Goal: Check status: Check status

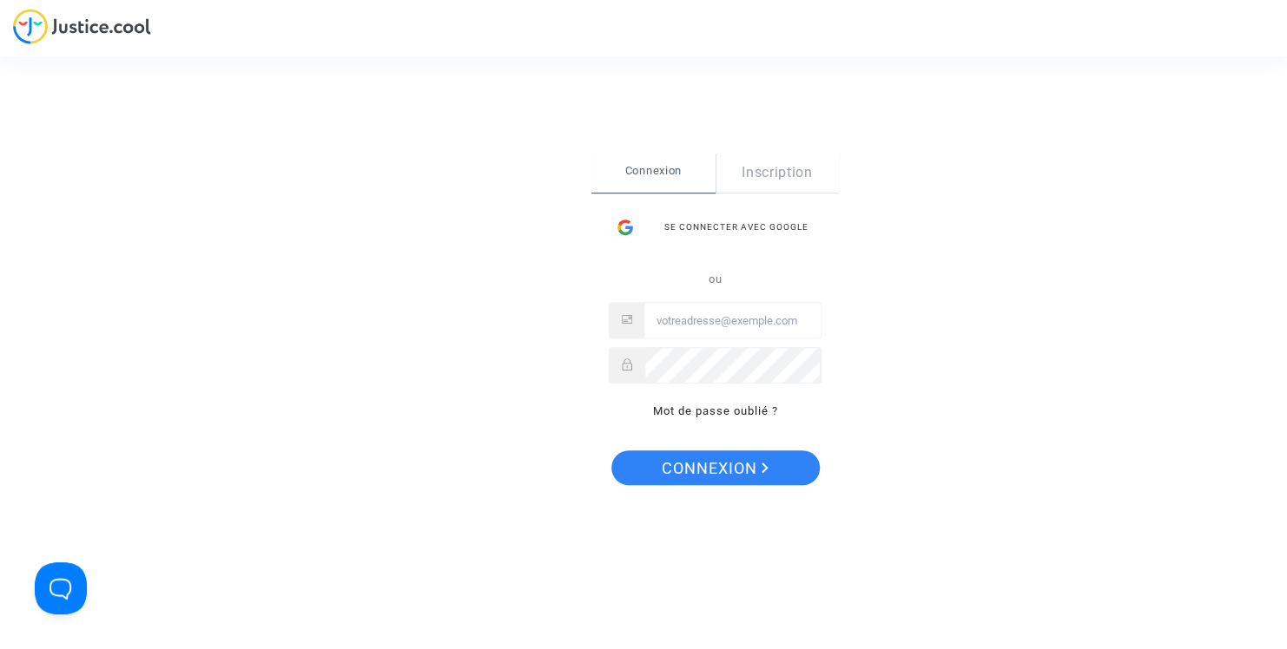
type input "[EMAIL_ADDRESS][DOMAIN_NAME]"
click at [741, 469] on span "Connexion" at bounding box center [715, 469] width 107 height 36
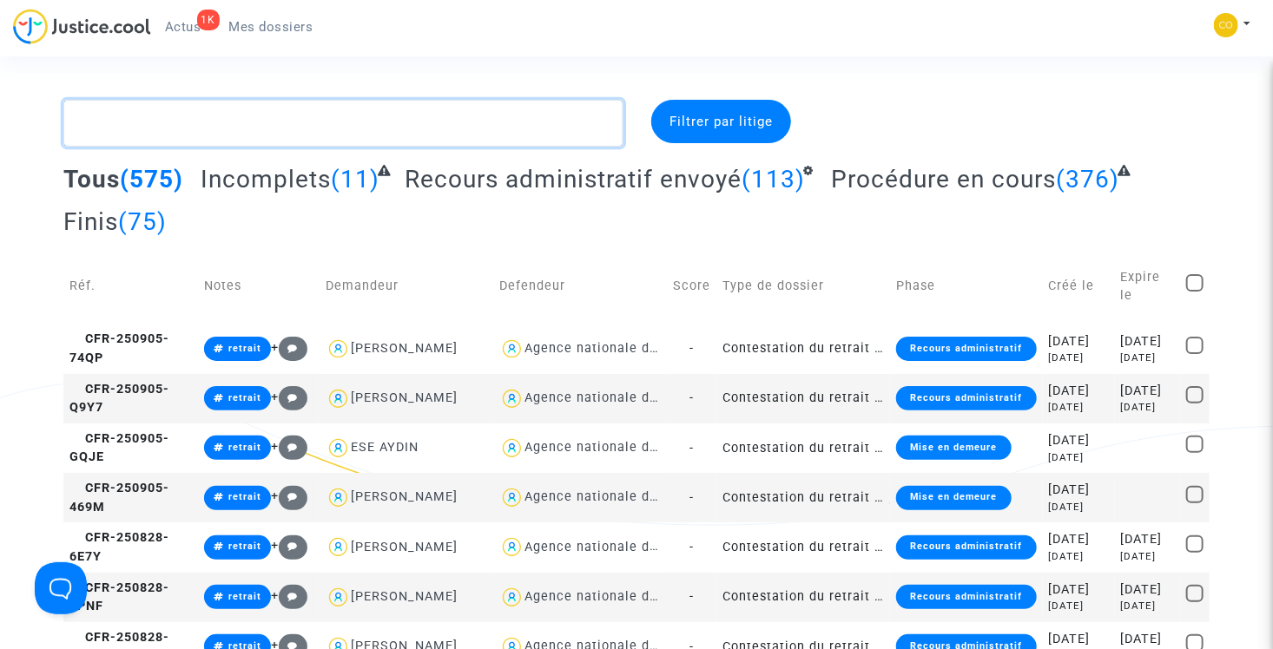
click at [203, 125] on textarea at bounding box center [343, 123] width 560 height 47
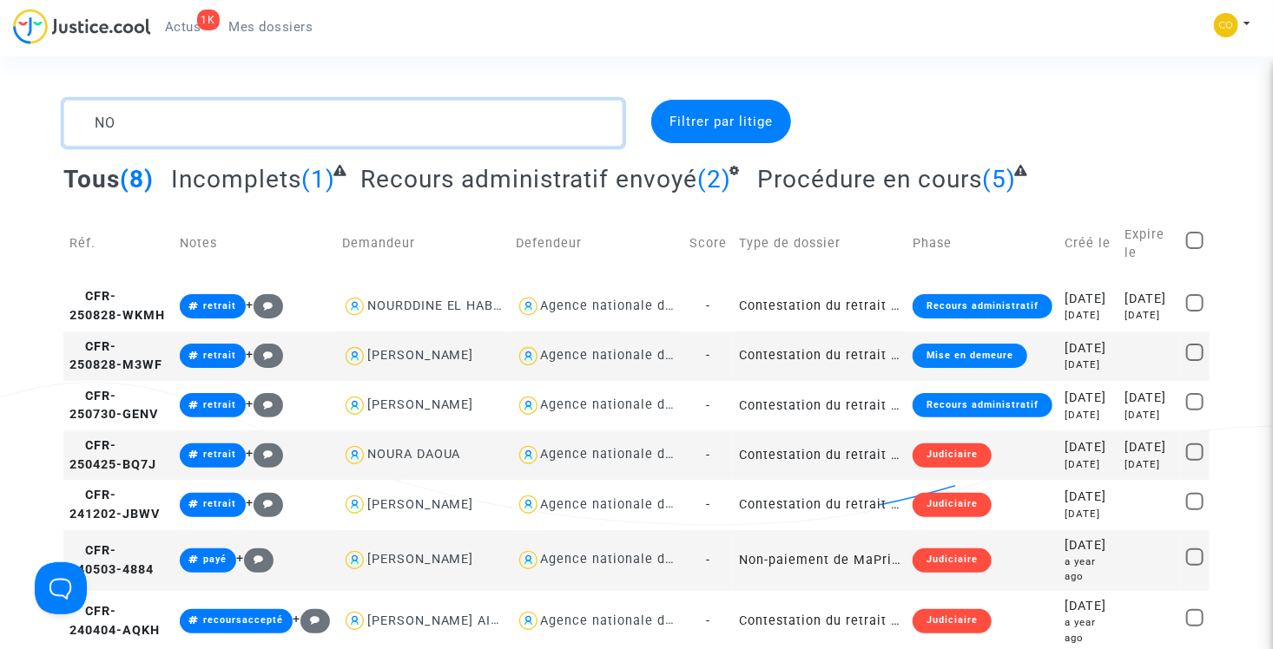
type textarea "N"
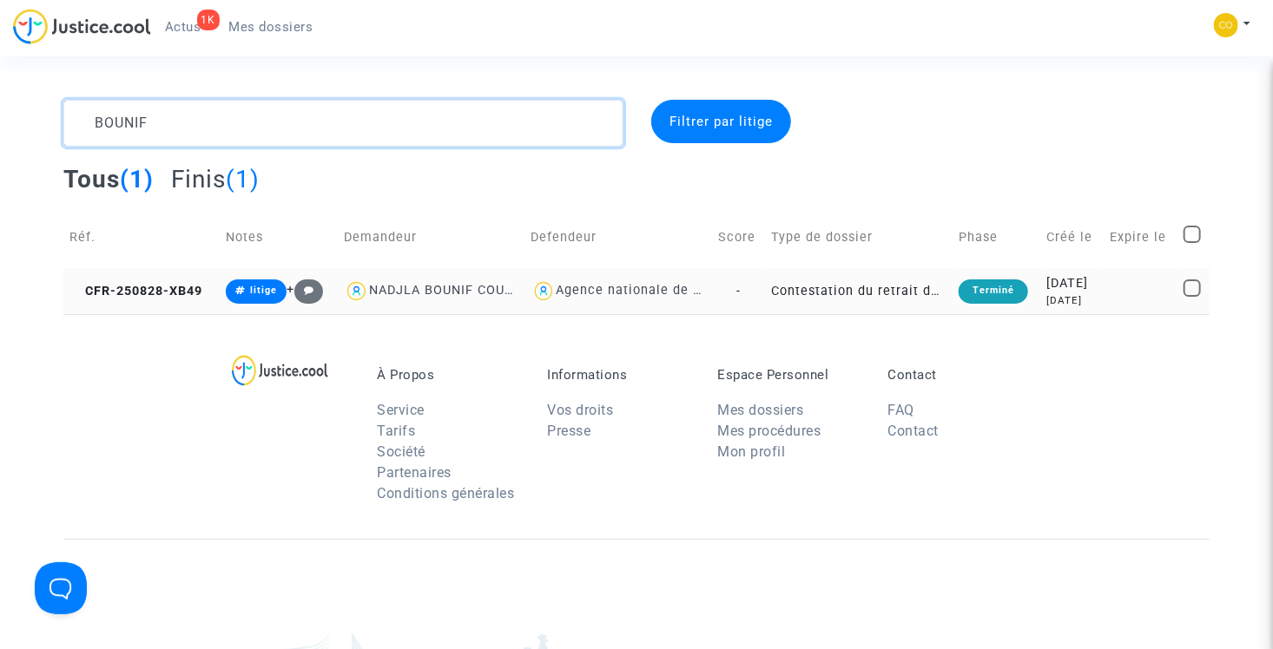
type textarea "BOUNIF"
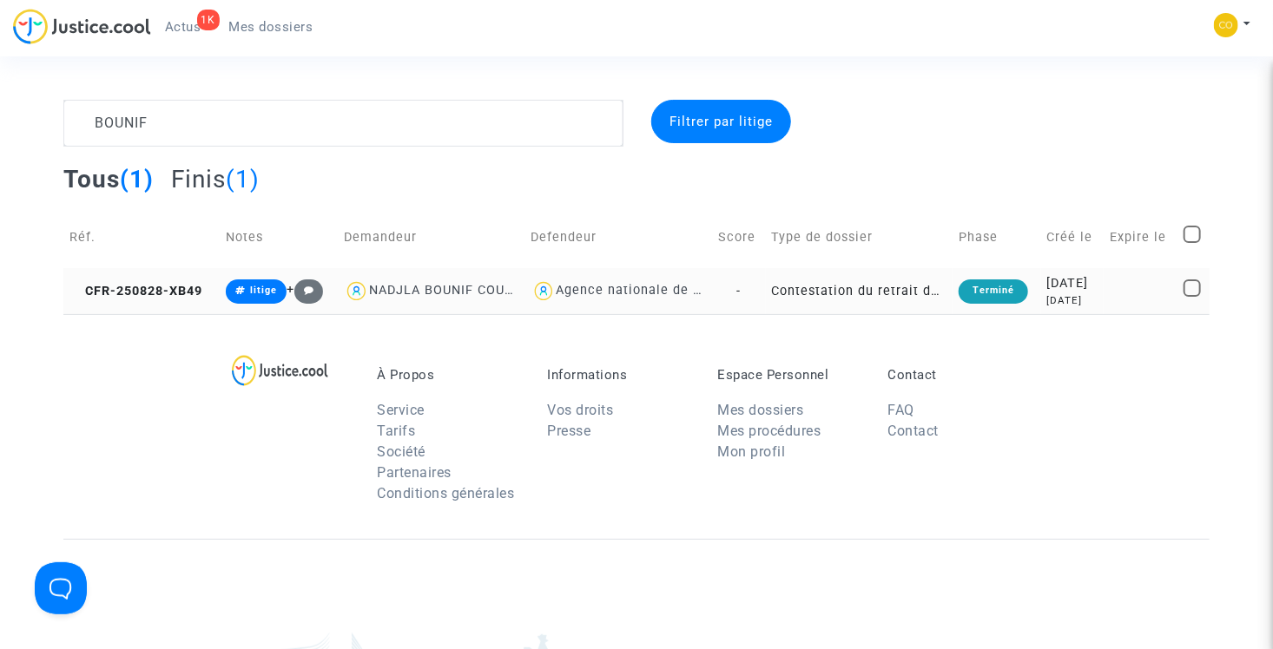
click at [855, 295] on td "Contestation du retrait de [PERSON_NAME] par l'ANAH (mandataire)" at bounding box center [859, 291] width 187 height 46
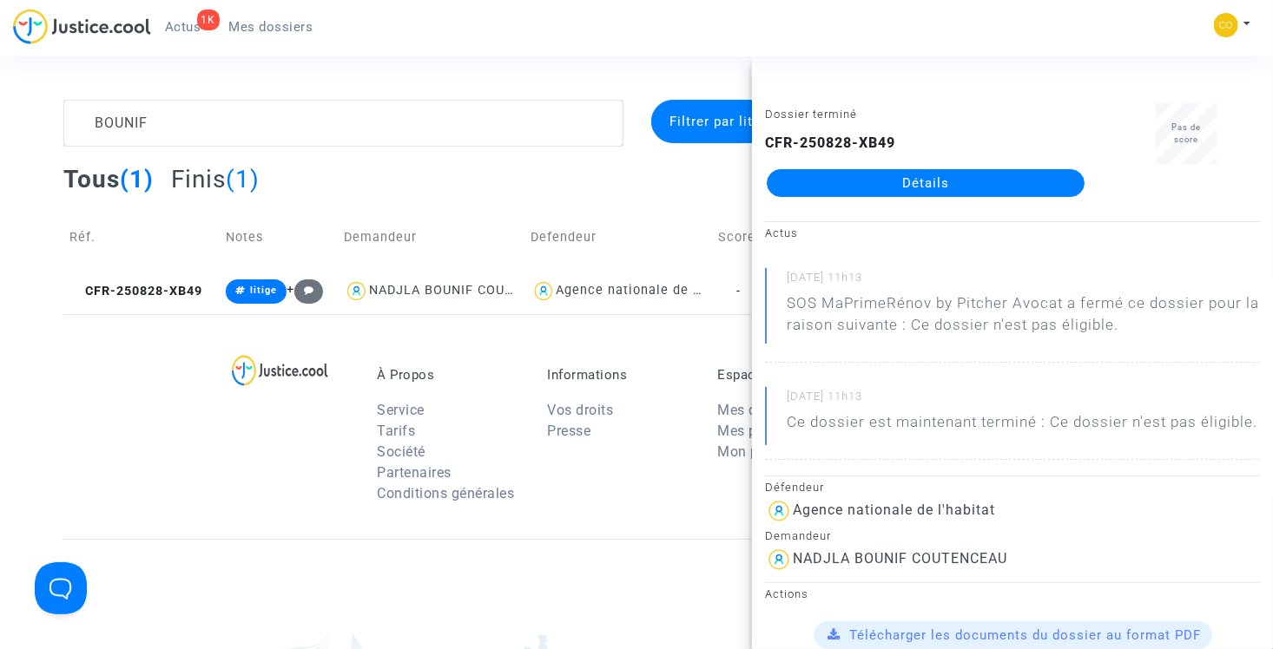
click at [959, 181] on link "Détails" at bounding box center [926, 183] width 318 height 28
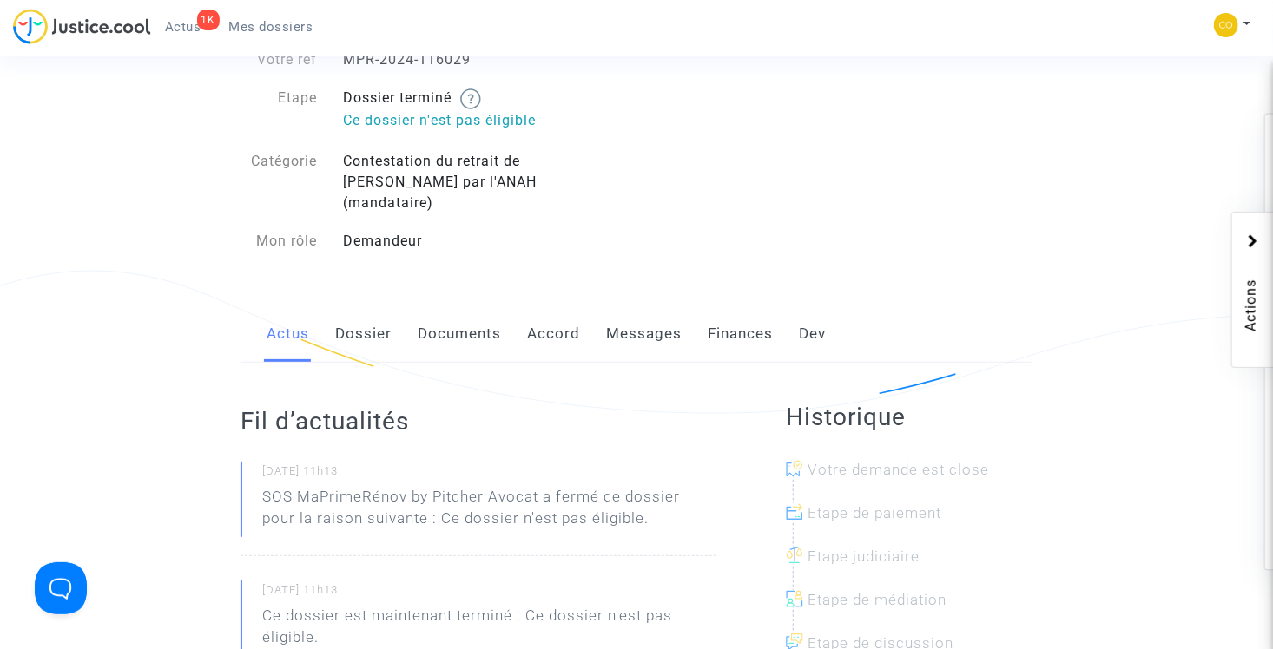
scroll to position [87, 0]
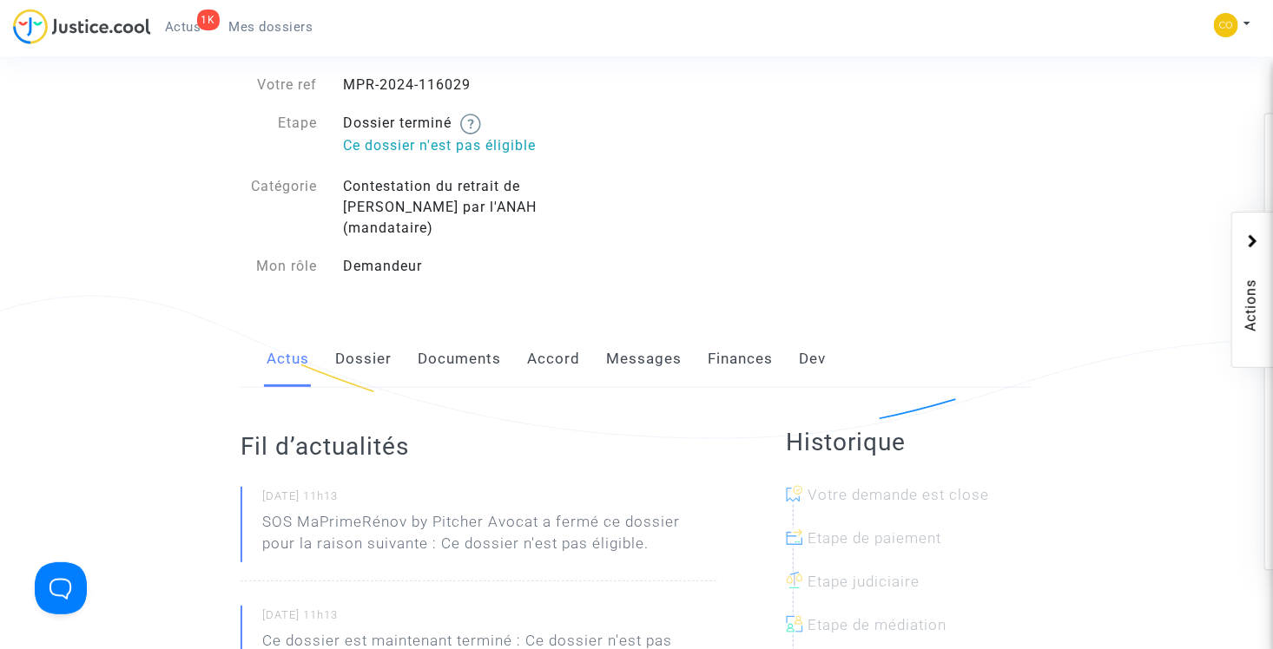
click at [643, 344] on link "Messages" at bounding box center [644, 359] width 76 height 57
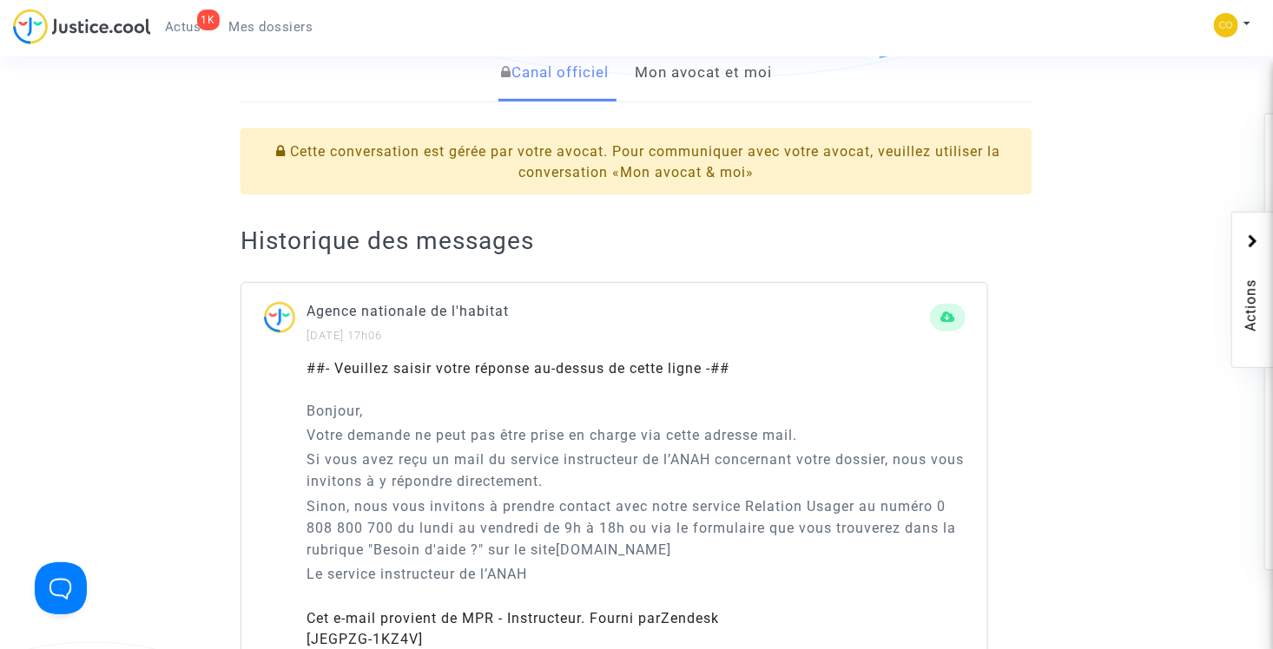
scroll to position [347, 0]
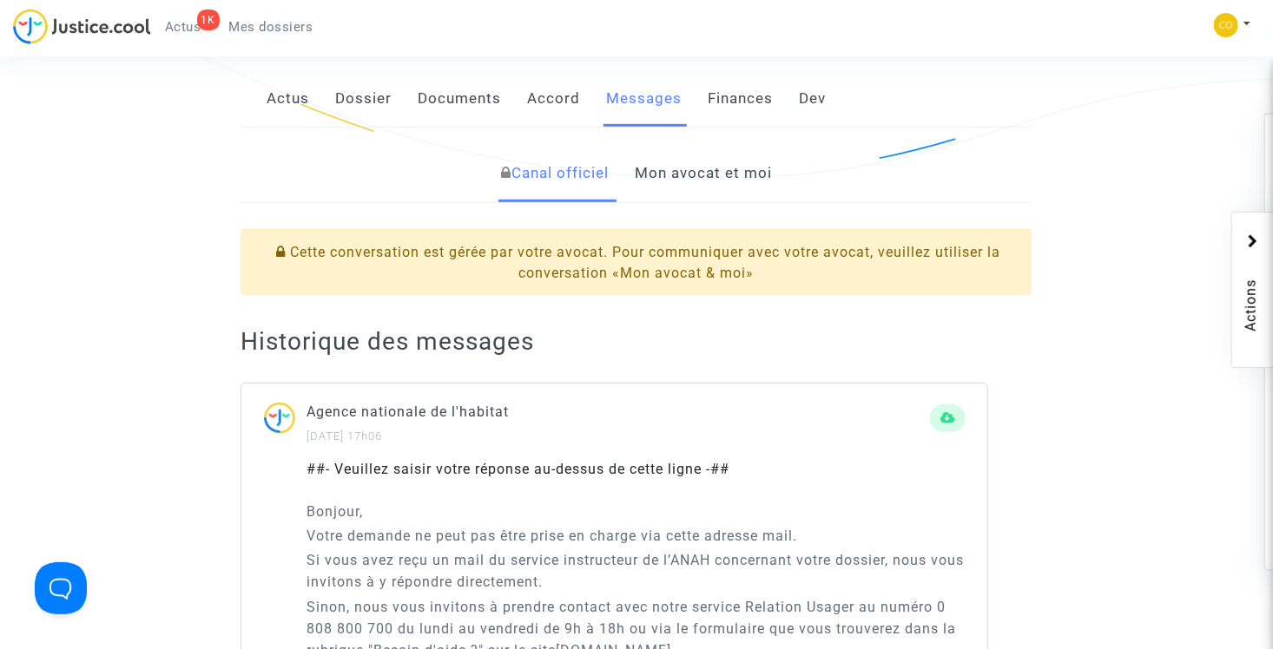
click at [713, 151] on link "Mon avocat et moi" at bounding box center [703, 173] width 137 height 57
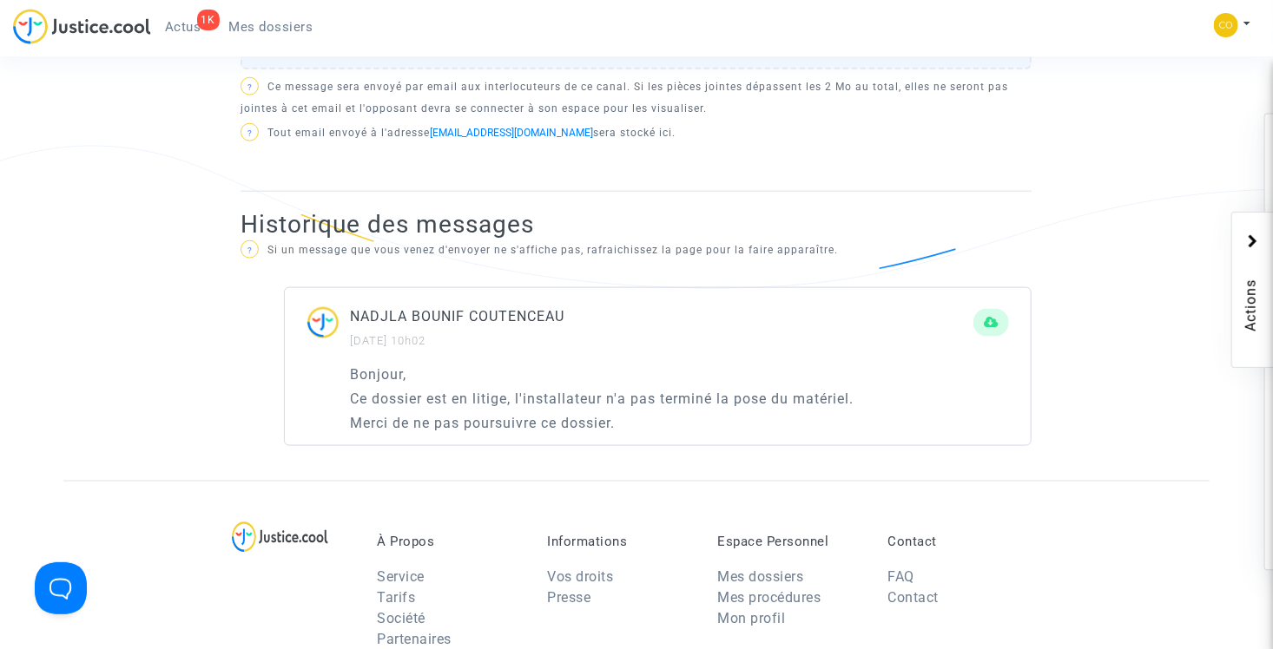
scroll to position [969, 0]
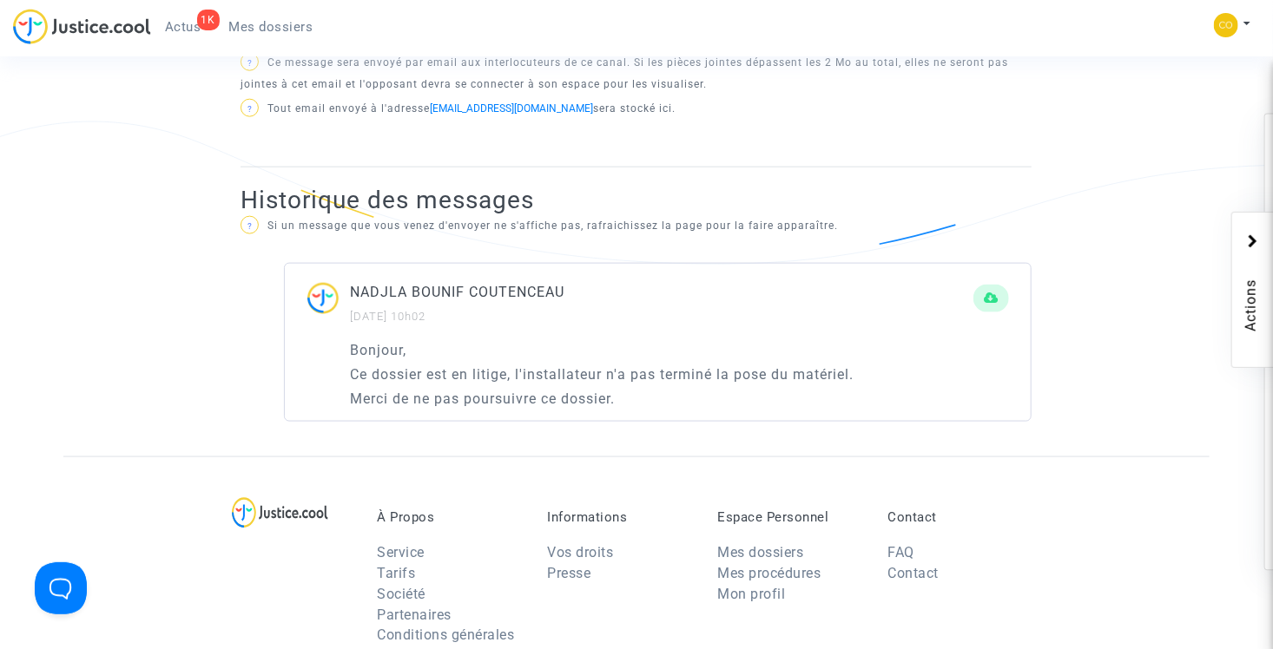
drag, startPoint x: 352, startPoint y: 294, endPoint x: 418, endPoint y: 295, distance: 66.0
click at [418, 310] on small "[DATE] 10h02" at bounding box center [388, 316] width 76 height 13
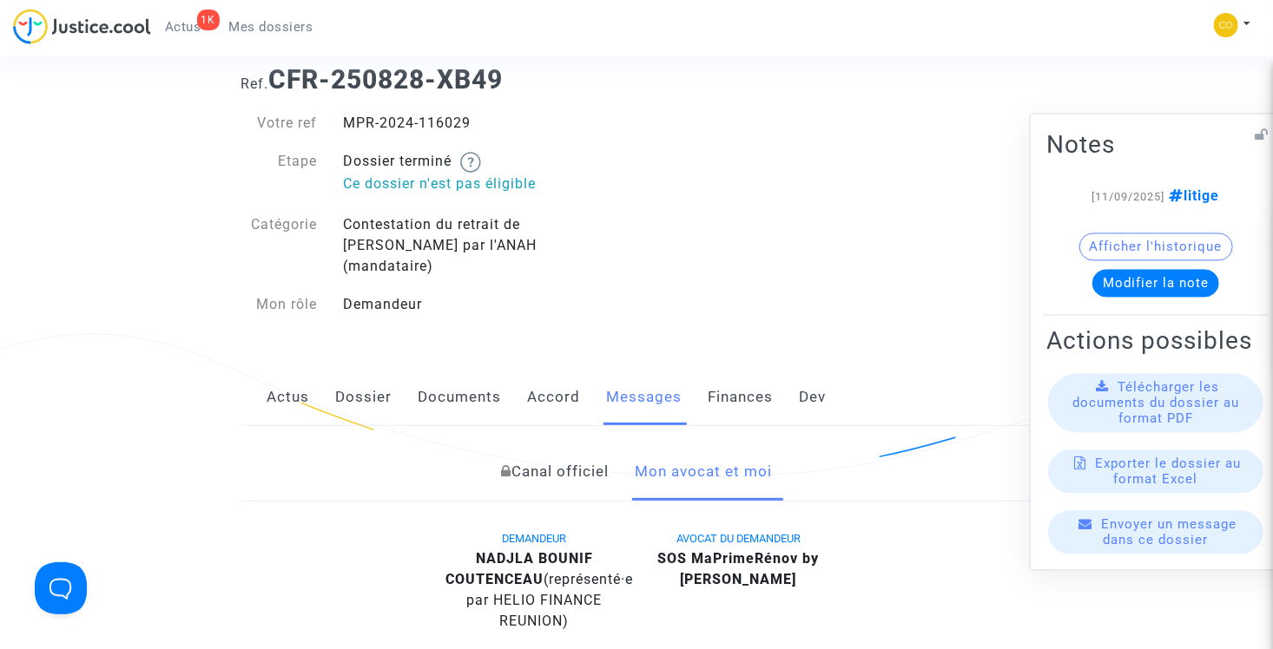
scroll to position [0, 0]
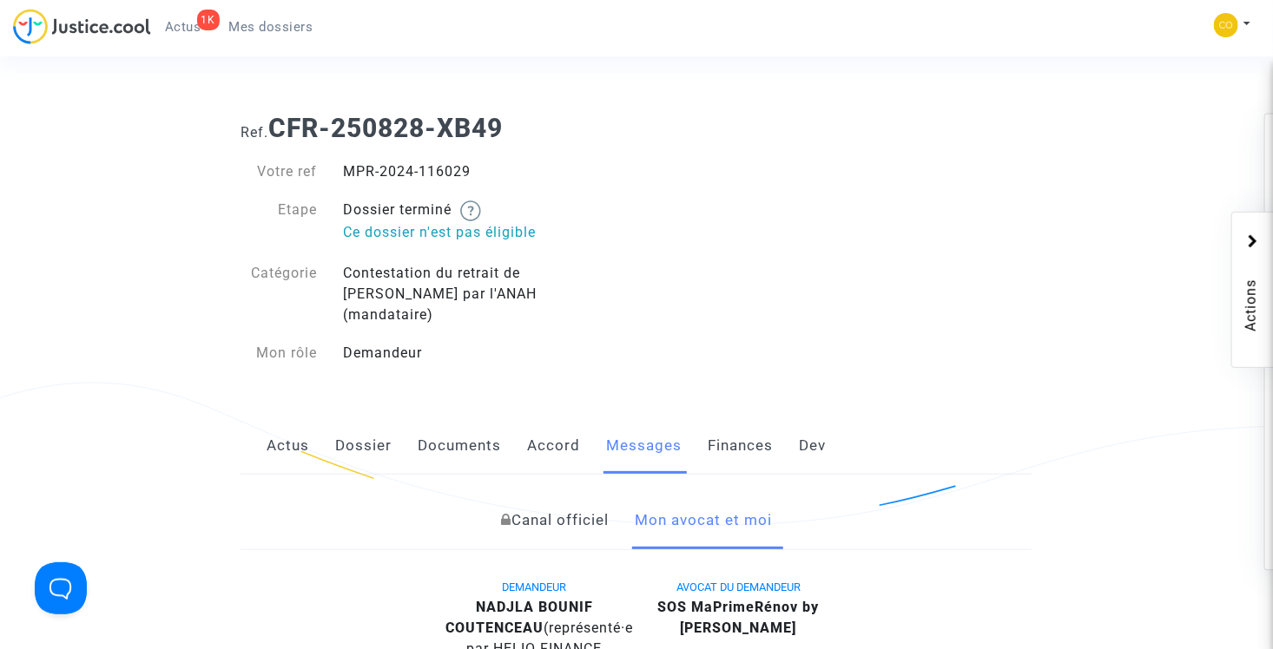
click at [1220, 25] on img at bounding box center [1226, 25] width 24 height 24
click at [237, 30] on span "Mes dossiers" at bounding box center [271, 27] width 84 height 16
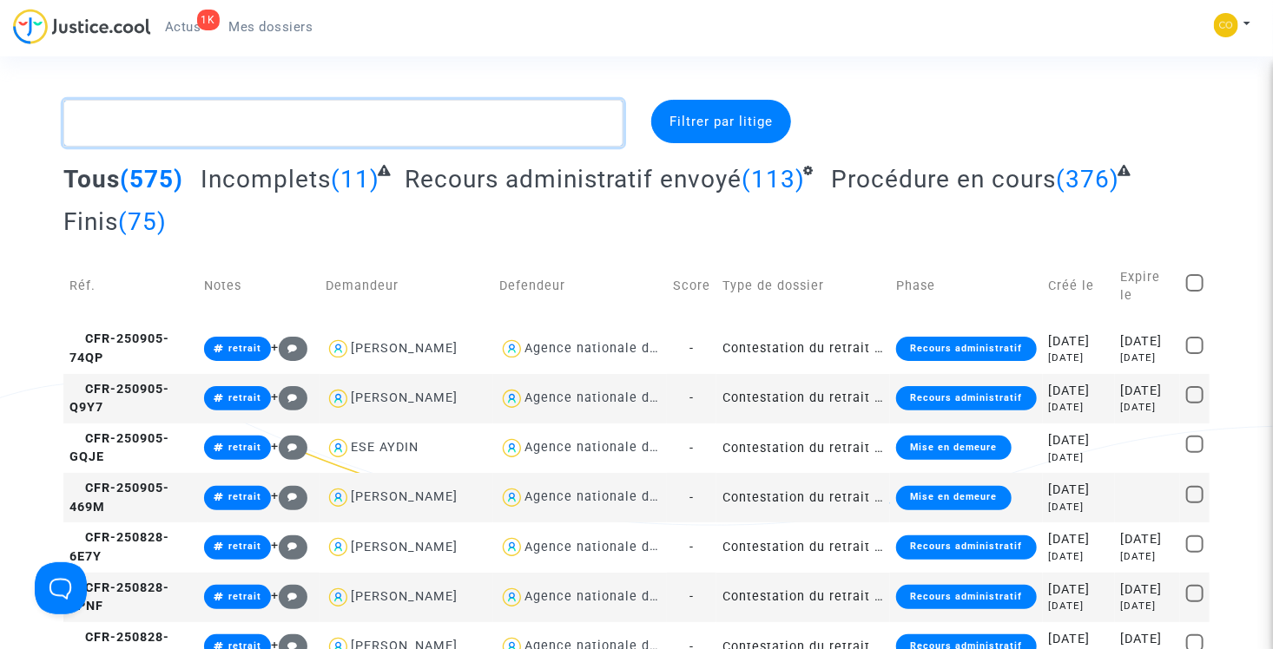
click at [311, 123] on textarea at bounding box center [343, 123] width 560 height 47
click at [382, 127] on textarea at bounding box center [343, 123] width 560 height 47
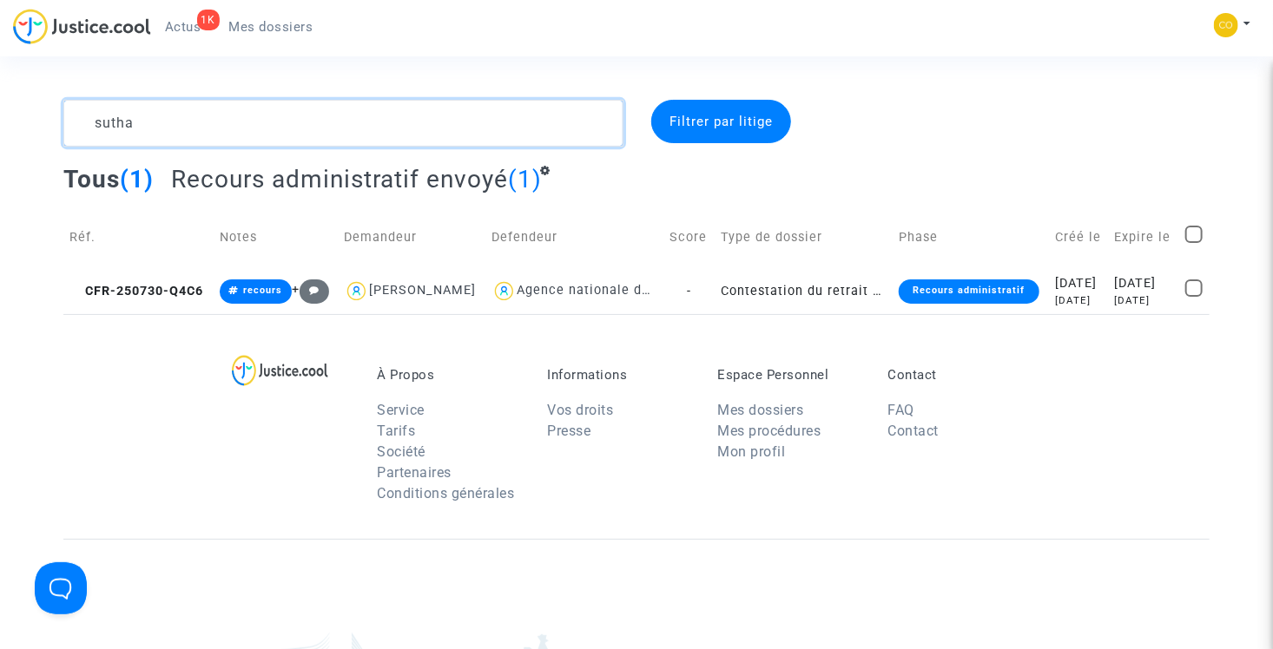
type textarea "sutha"
